Goal: Transaction & Acquisition: Purchase product/service

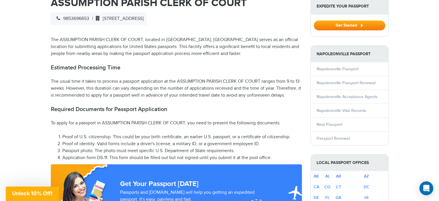
scroll to position [231, 0]
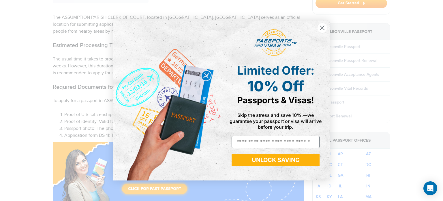
click at [321, 27] on icon "Close dialog" at bounding box center [323, 28] width 4 height 4
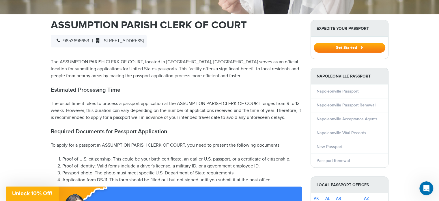
scroll to position [173, 0]
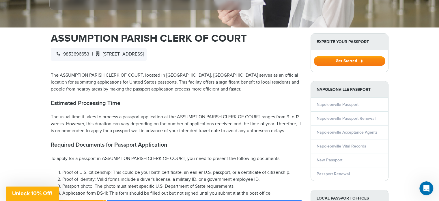
click at [353, 61] on button "Get Started" at bounding box center [350, 61] width 72 height 10
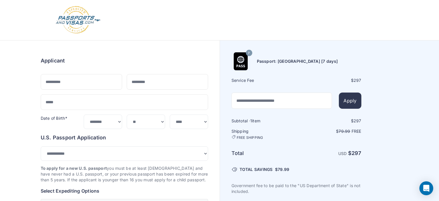
select select "***"
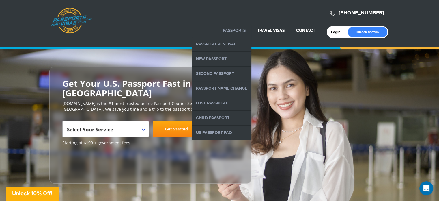
click at [237, 29] on link "Passports" at bounding box center [234, 30] width 23 height 5
click at [221, 59] on link "New Passport" at bounding box center [222, 59] width 60 height 14
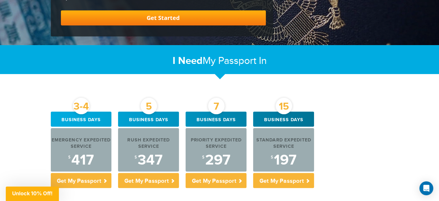
scroll to position [202, 0]
